Goal: Navigation & Orientation: Find specific page/section

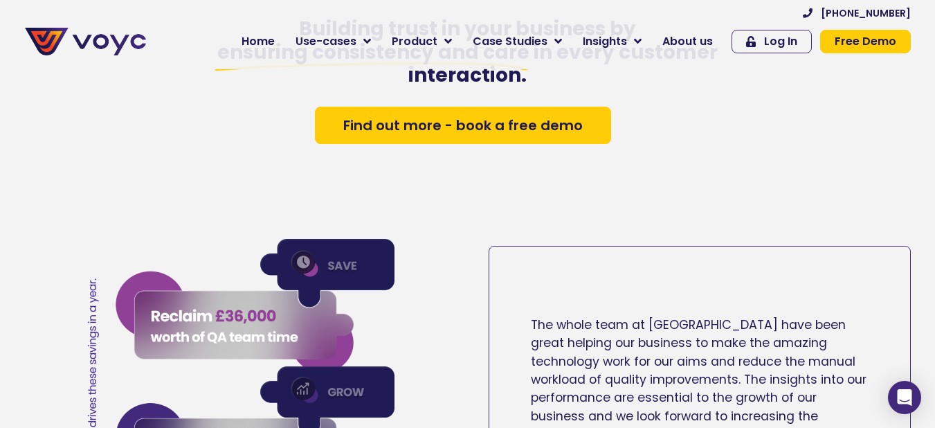
scroll to position [2145, 0]
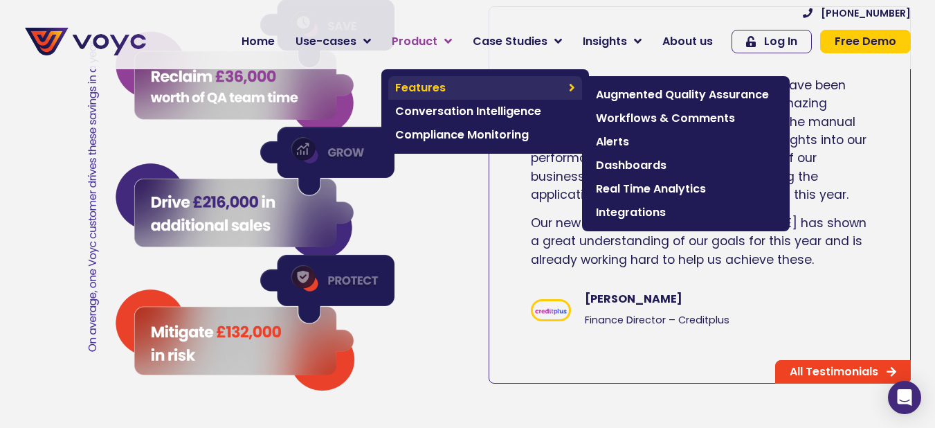
click at [446, 87] on span "Features" at bounding box center [478, 88] width 167 height 17
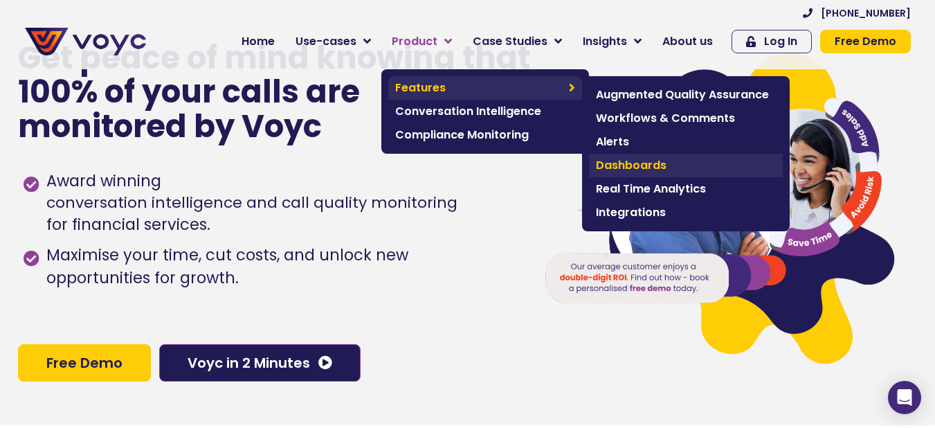
click at [607, 162] on span "Dashboards" at bounding box center [686, 165] width 180 height 17
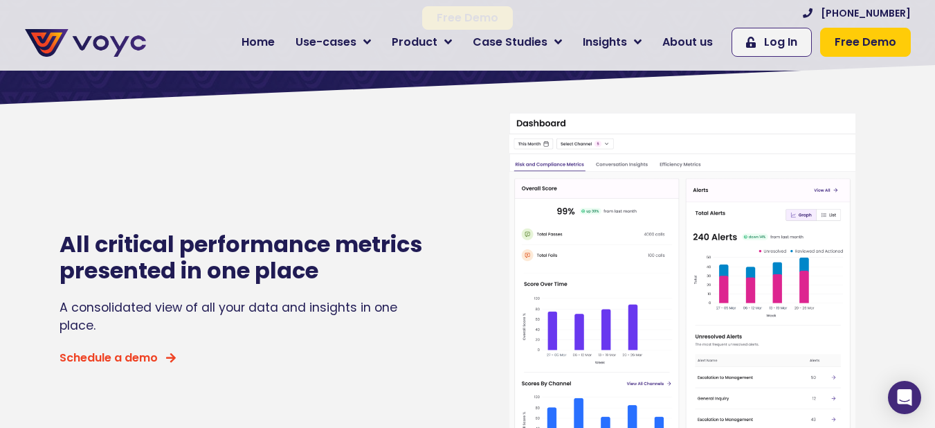
scroll to position [208, 0]
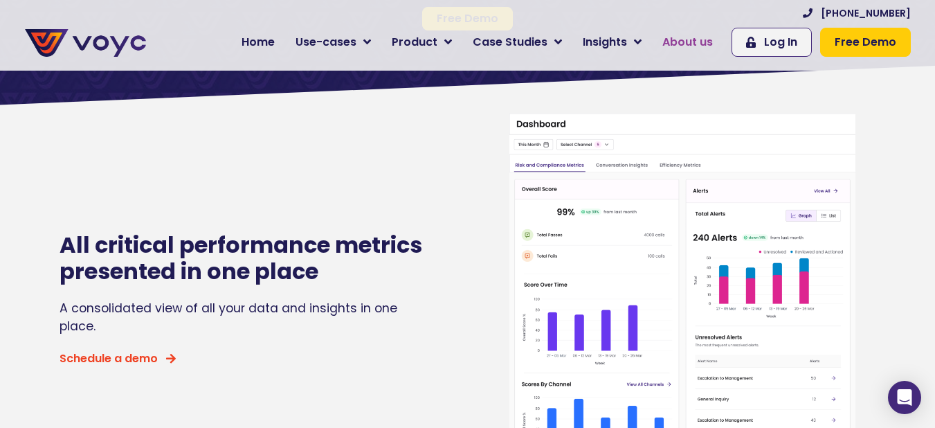
click at [695, 38] on span "About us" at bounding box center [687, 42] width 51 height 17
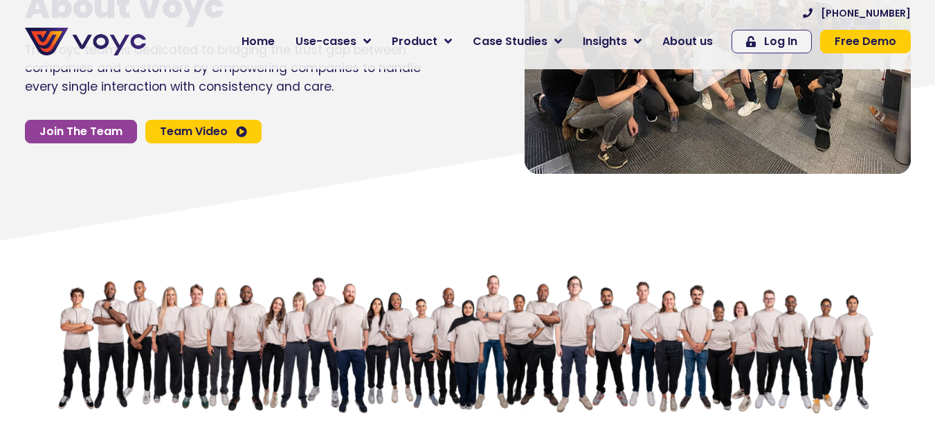
scroll to position [138, 0]
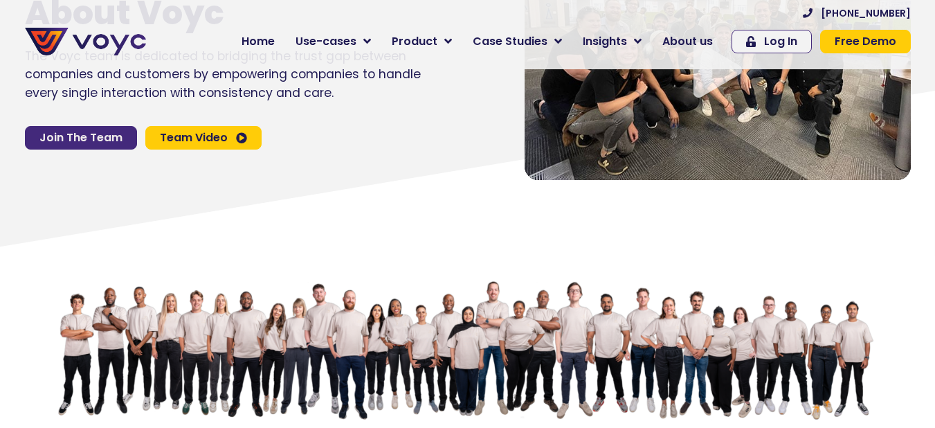
click at [48, 132] on span "Join The Team" at bounding box center [80, 137] width 83 height 11
